Goal: Transaction & Acquisition: Book appointment/travel/reservation

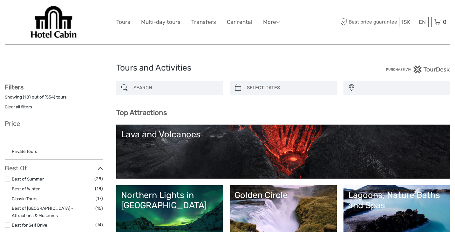
select select
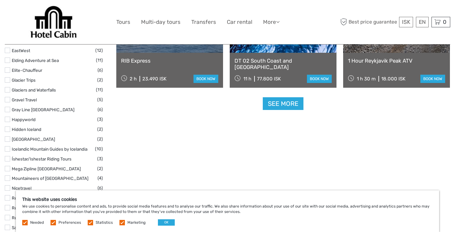
scroll to position [835, 0]
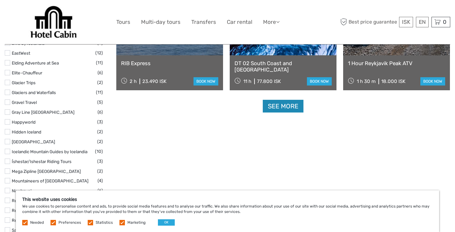
click at [283, 103] on link "See more" at bounding box center [283, 106] width 41 height 13
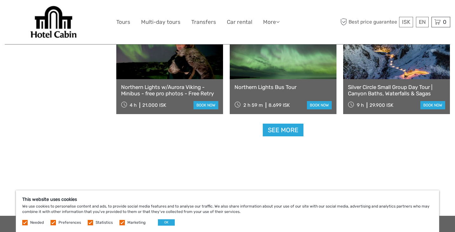
scroll to position [1327, 0]
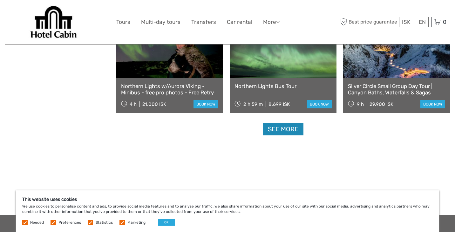
click at [287, 127] on link "See more" at bounding box center [283, 129] width 41 height 13
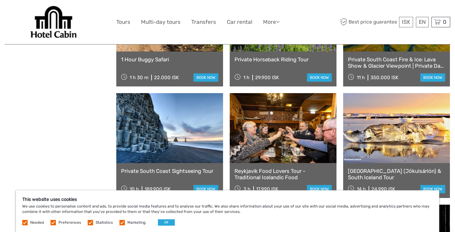
scroll to position [1801, 0]
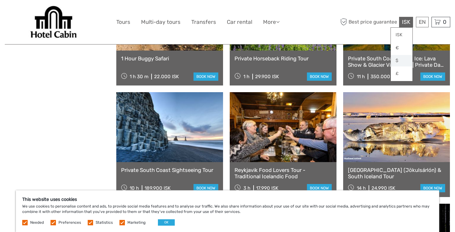
click at [397, 62] on link "$" at bounding box center [402, 60] width 22 height 11
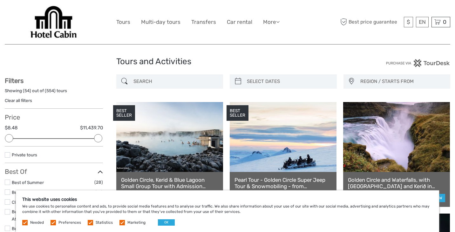
scroll to position [0, 0]
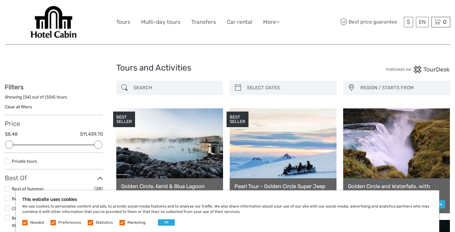
click at [173, 91] on input "search" at bounding box center [175, 87] width 89 height 11
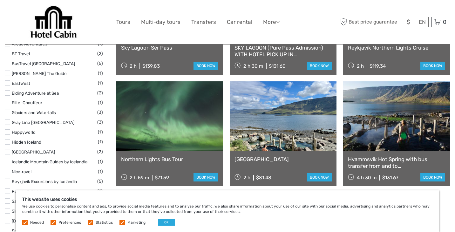
scroll to position [596, 0]
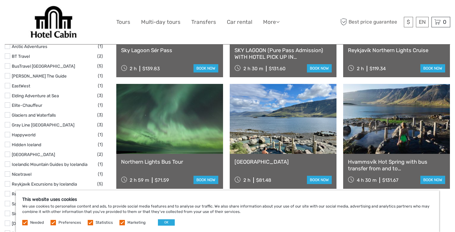
type input "sky"
click at [164, 143] on link at bounding box center [169, 119] width 107 height 70
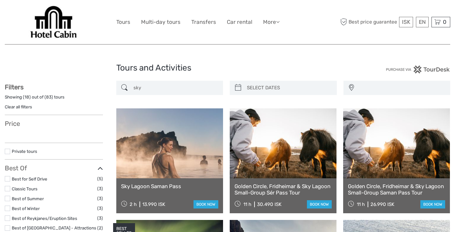
select select
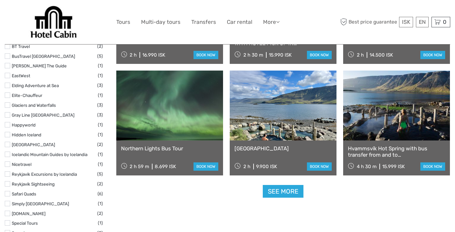
select select
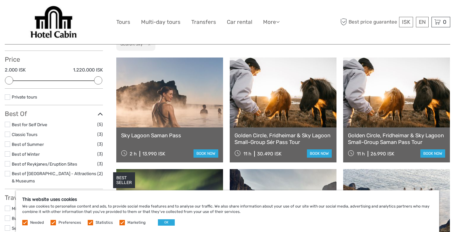
scroll to position [64, 0]
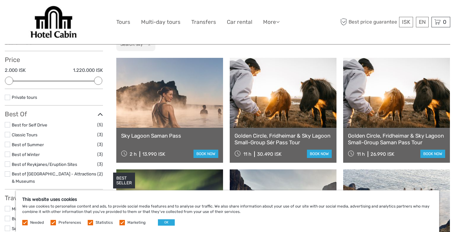
click at [170, 100] on link at bounding box center [169, 93] width 107 height 70
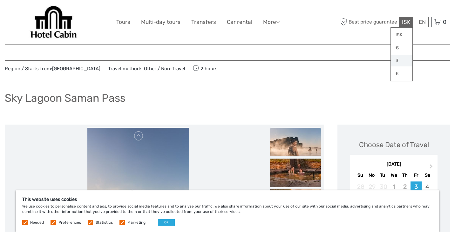
click at [399, 60] on link "$" at bounding box center [402, 60] width 22 height 11
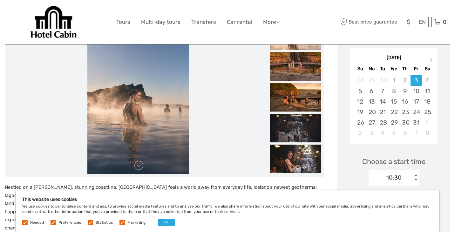
scroll to position [107, 0]
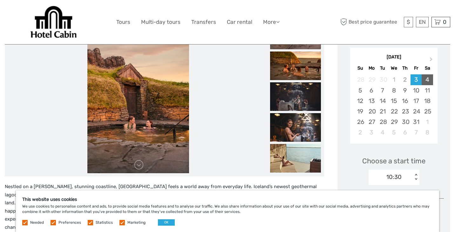
click at [427, 80] on div "4" at bounding box center [427, 79] width 11 height 10
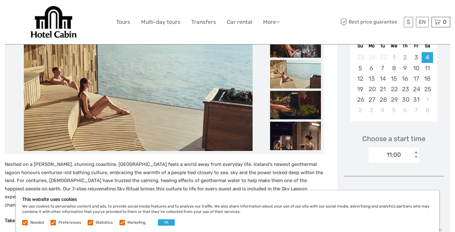
scroll to position [127, 0]
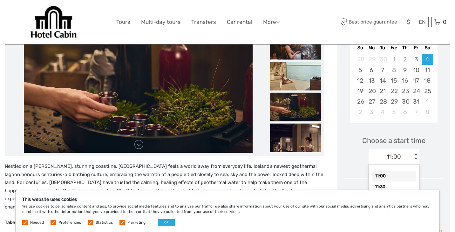
click at [415, 154] on div "< >" at bounding box center [415, 157] width 5 height 7
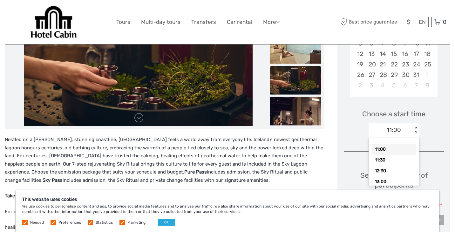
scroll to position [158, 0]
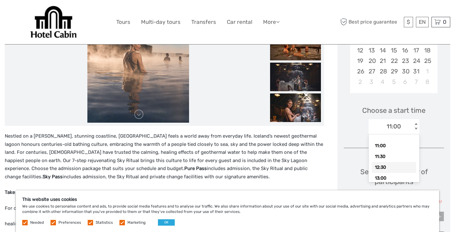
click at [380, 169] on div "12:30" at bounding box center [394, 167] width 45 height 11
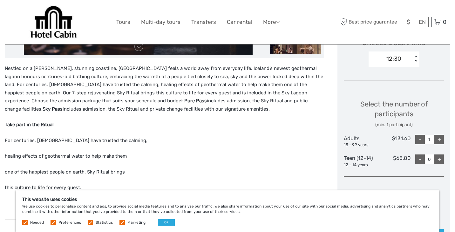
scroll to position [225, 0]
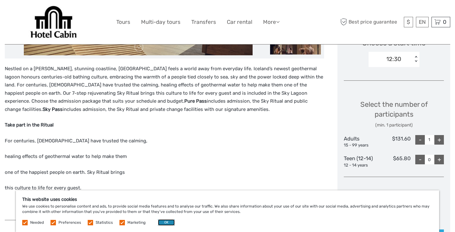
click at [166, 223] on button "OK" at bounding box center [166, 222] width 17 height 6
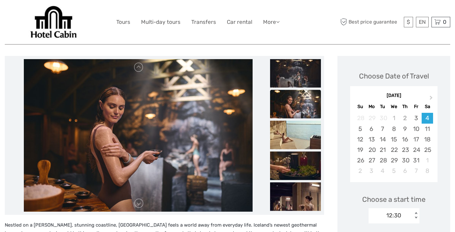
scroll to position [73, 0]
